Goal: Task Accomplishment & Management: Manage account settings

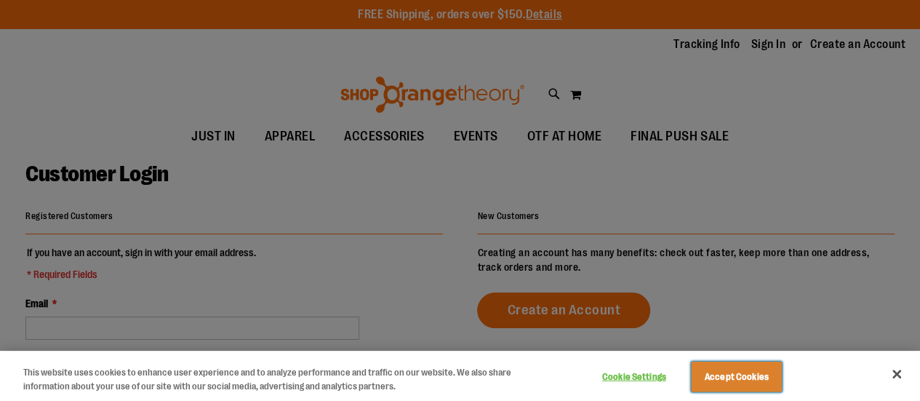
click at [770, 369] on button "Accept Cookies" at bounding box center [736, 376] width 91 height 31
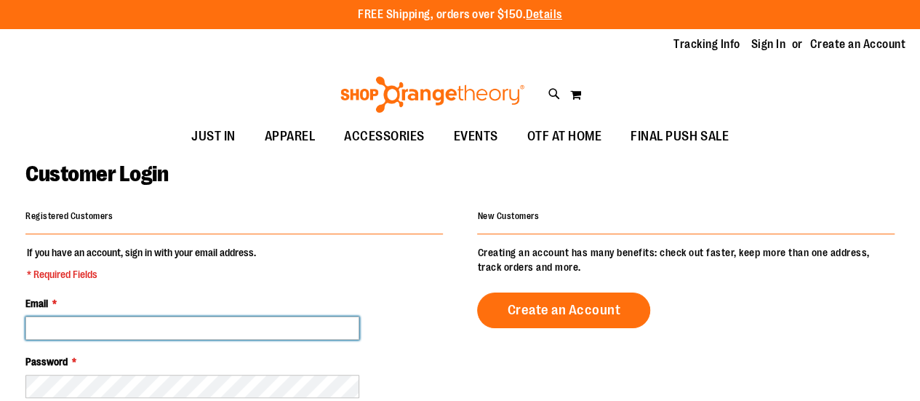
click at [121, 318] on input "Email *" at bounding box center [192, 327] width 334 height 23
type input "**********"
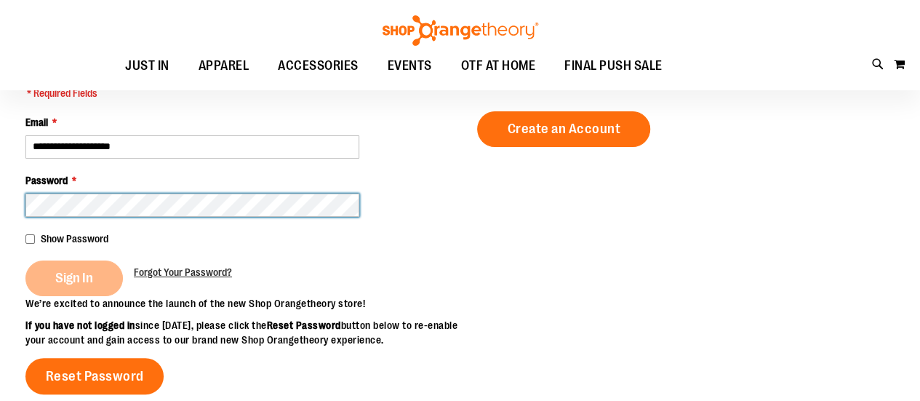
scroll to position [71, 0]
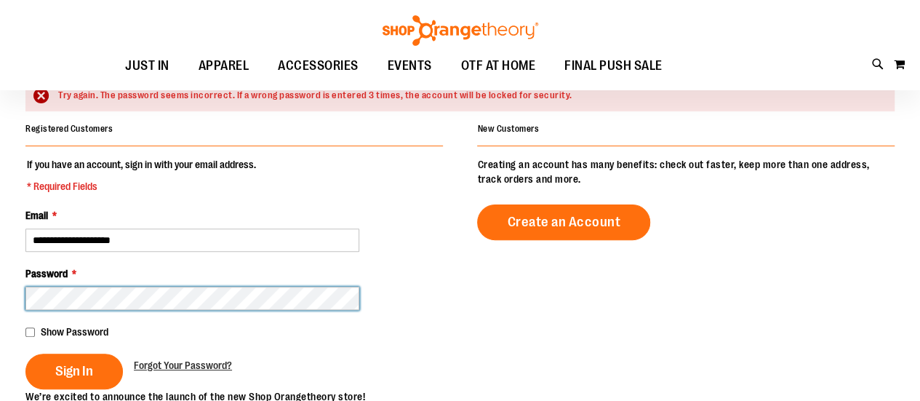
scroll to position [145, 0]
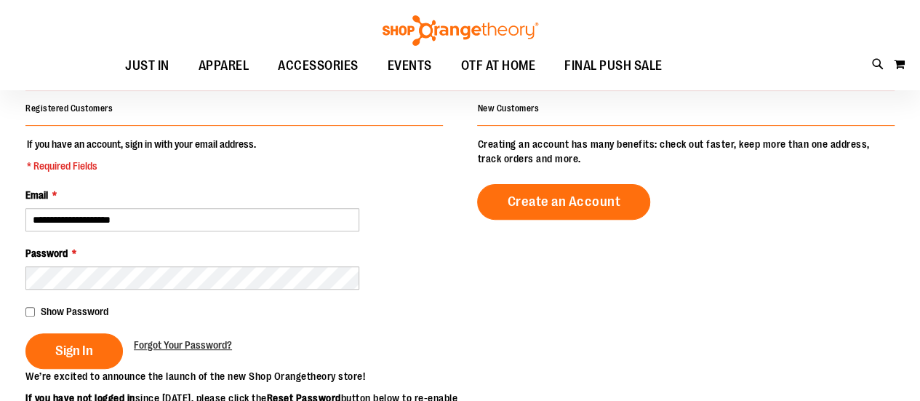
click at [39, 313] on div "Show Password" at bounding box center [233, 311] width 417 height 15
click at [25, 310] on main "**********" at bounding box center [460, 343] width 920 height 673
click at [43, 342] on button "Sign In" at bounding box center [73, 351] width 97 height 36
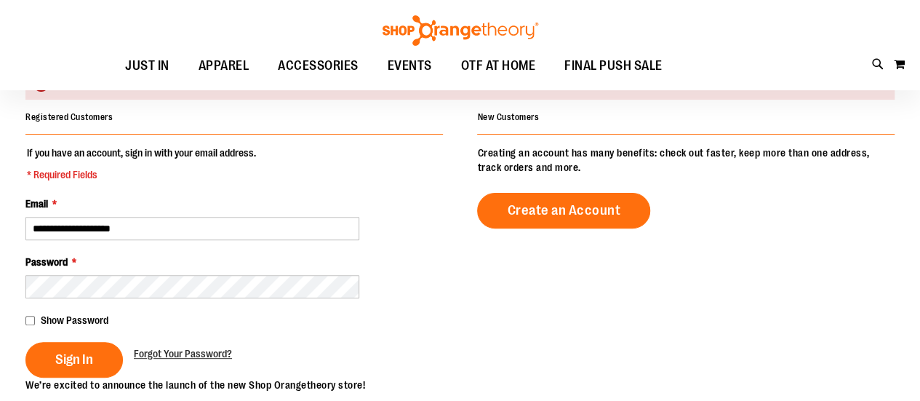
scroll to position [145, 0]
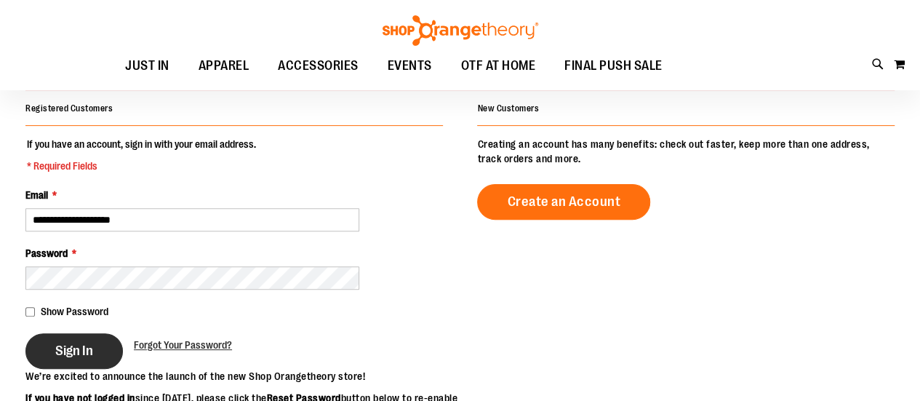
click at [95, 341] on button "Sign In" at bounding box center [73, 351] width 97 height 36
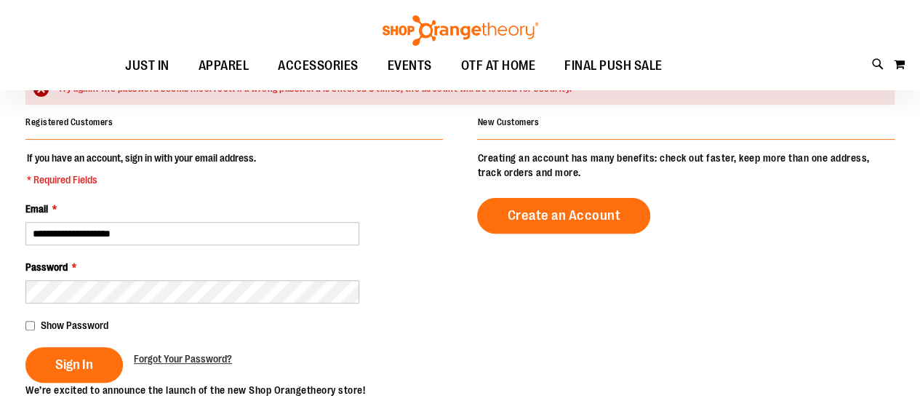
scroll to position [145, 0]
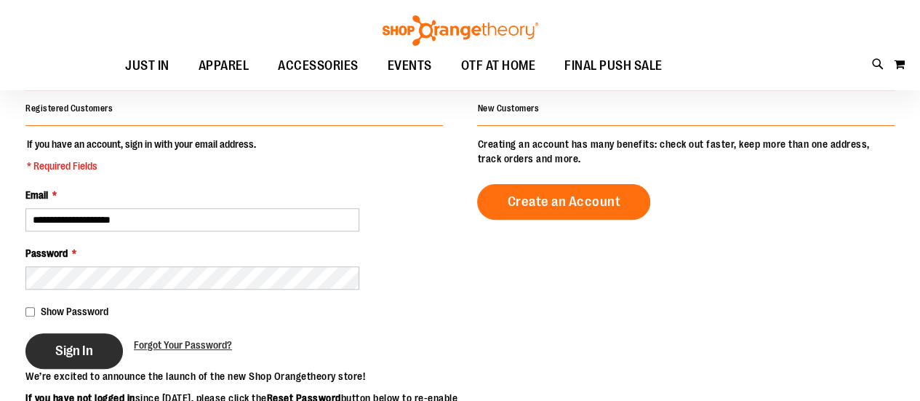
click at [83, 345] on span "Sign In" at bounding box center [74, 350] width 38 height 16
